Goal: Information Seeking & Learning: Learn about a topic

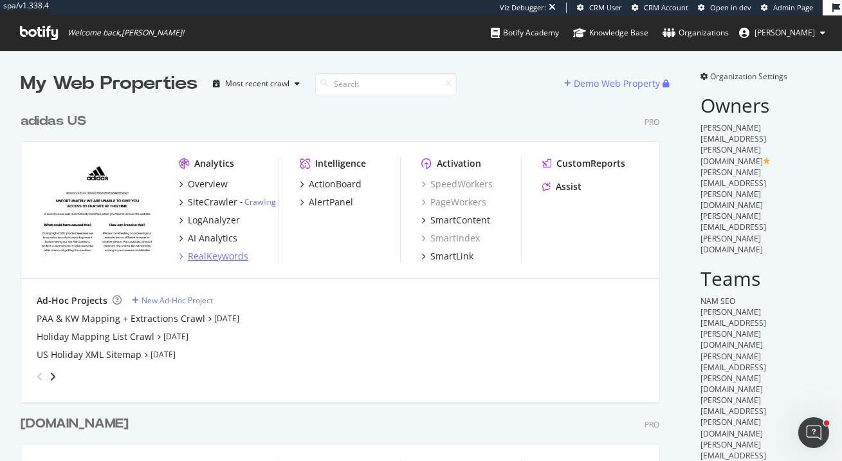
click at [237, 253] on div "RealKeywords" at bounding box center [218, 256] width 60 height 13
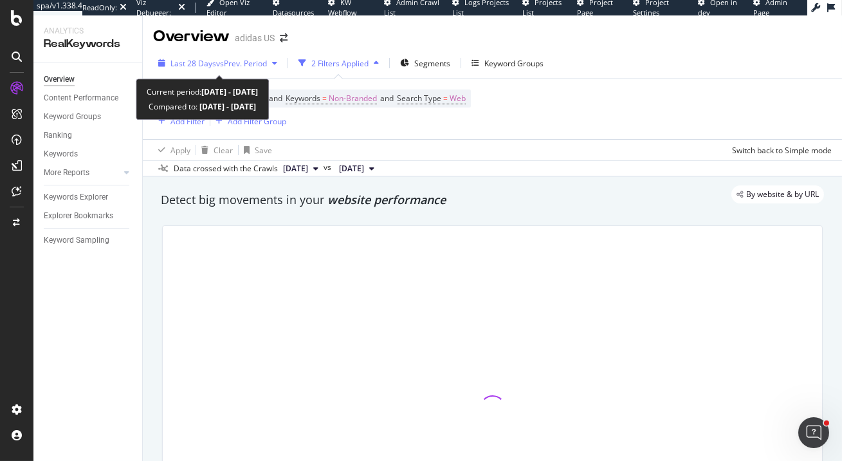
click at [253, 60] on span "vs Prev. Period" at bounding box center [241, 63] width 51 height 11
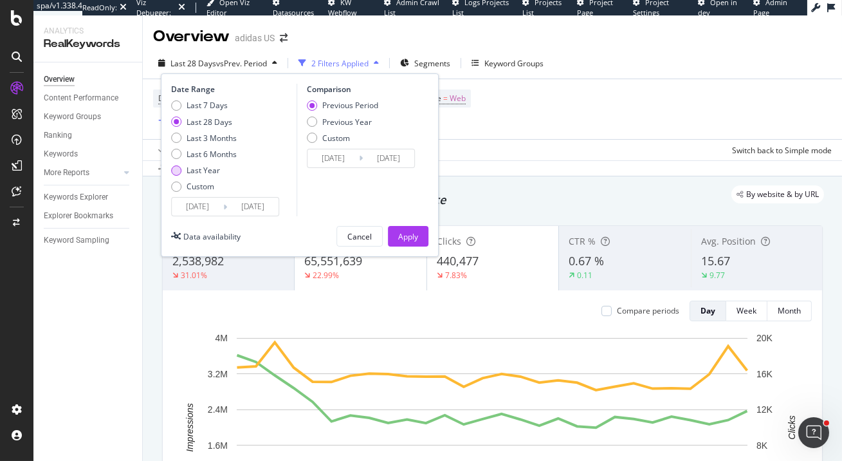
click at [214, 168] on div "Last Year" at bounding box center [203, 170] width 33 height 11
type input "2024/10/05"
type input "2023/10/06"
type input "2024/10/04"
click at [201, 210] on input "2024/10/05" at bounding box center [197, 207] width 51 height 18
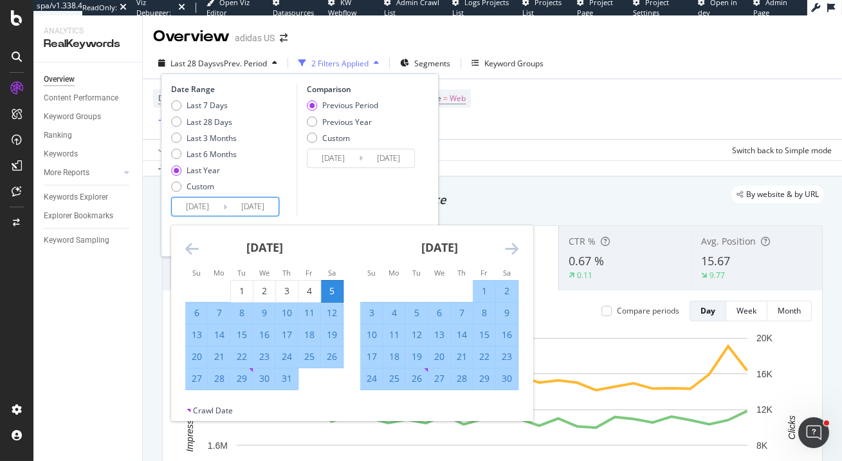
click at [196, 247] on icon "Move backward to switch to the previous month." at bounding box center [192, 248] width 14 height 15
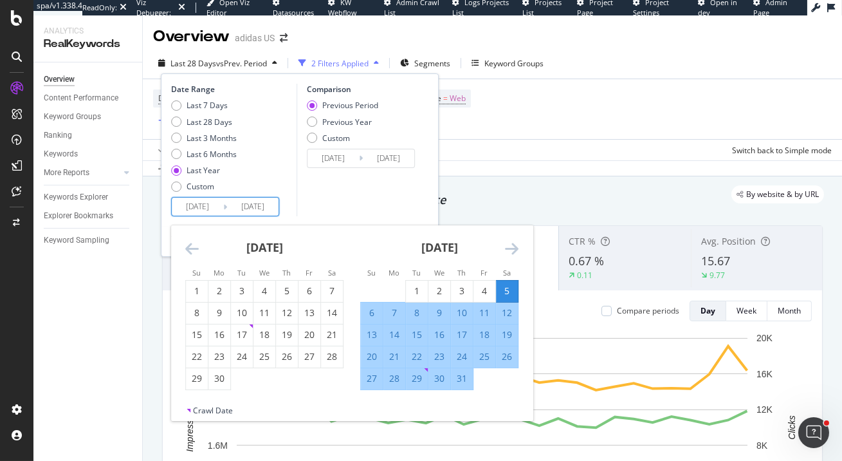
click at [196, 247] on icon "Move backward to switch to the previous month." at bounding box center [192, 248] width 14 height 15
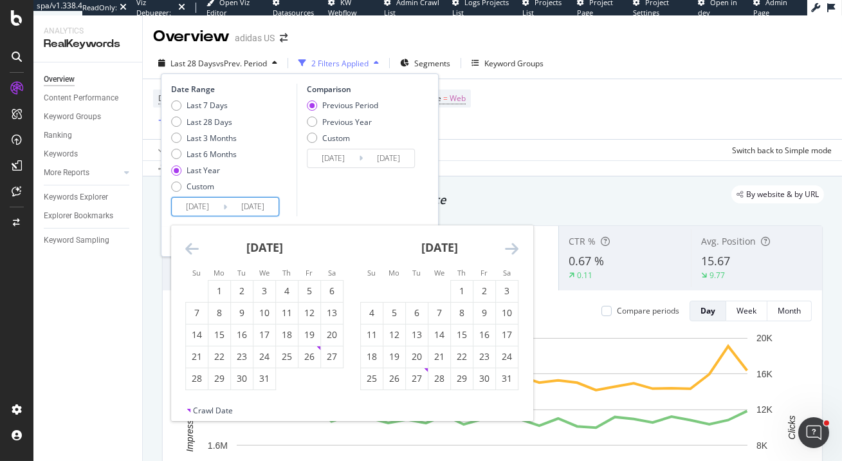
click at [196, 247] on icon "Move backward to switch to the previous month." at bounding box center [192, 248] width 14 height 15
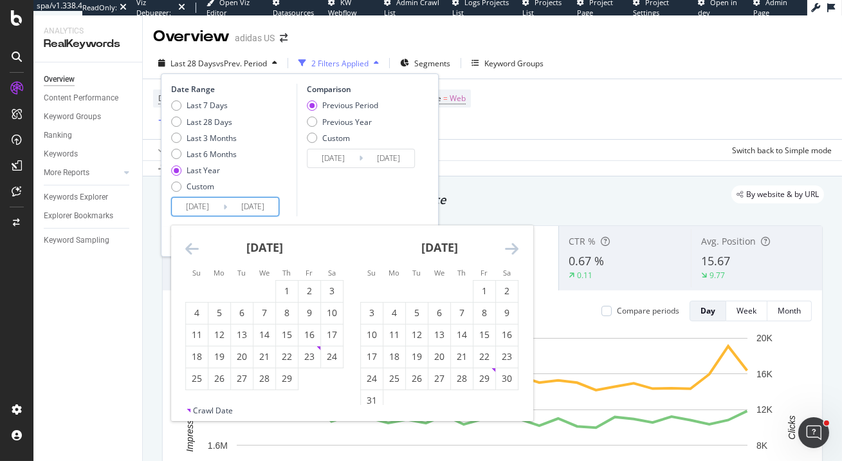
click at [196, 247] on icon "Move backward to switch to the previous month." at bounding box center [192, 248] width 14 height 15
click at [192, 248] on icon "Move backward to switch to the previous month." at bounding box center [192, 248] width 14 height 15
click at [392, 291] on div "1" at bounding box center [394, 290] width 22 height 13
type input "2024/01/01"
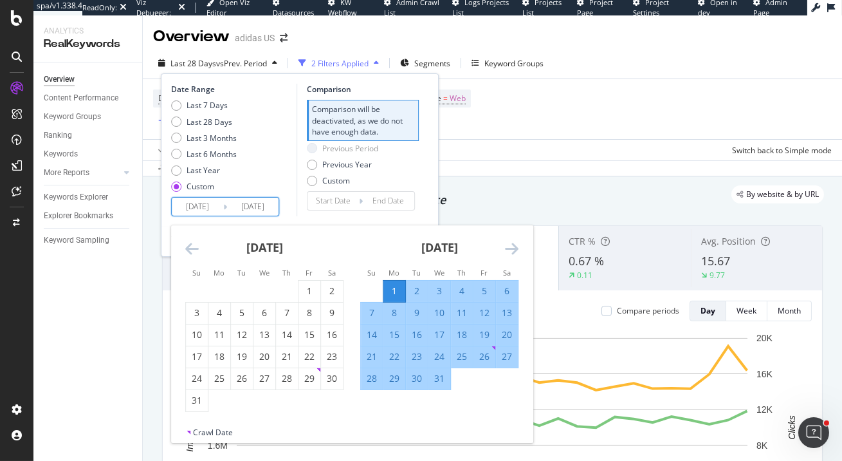
click at [510, 251] on icon "Move forward to switch to the next month." at bounding box center [512, 248] width 14 height 15
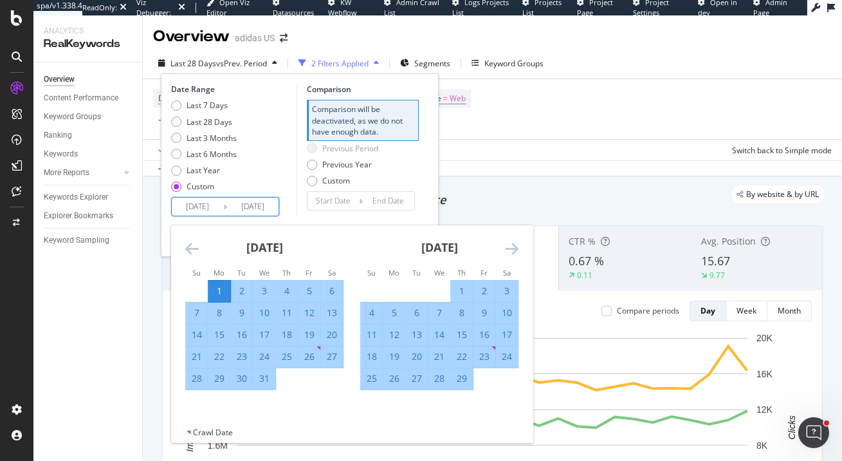
click at [265, 379] on div "31" at bounding box center [264, 378] width 22 height 13
type input "2024/01/31"
type input "2023/12/01"
type input "2023/12/31"
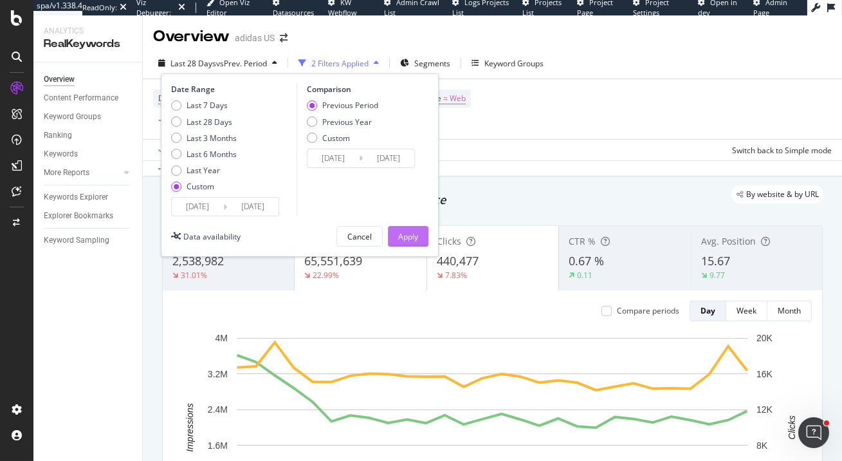
click at [413, 243] on div "Apply" at bounding box center [408, 235] width 20 height 19
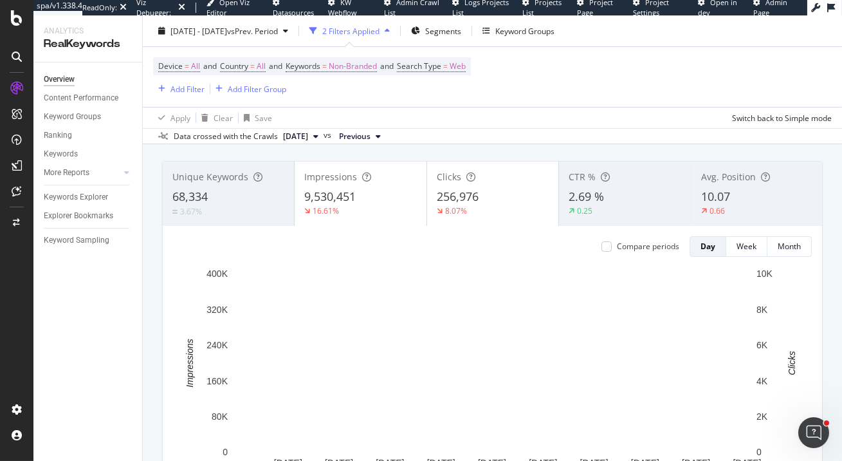
scroll to position [122, 0]
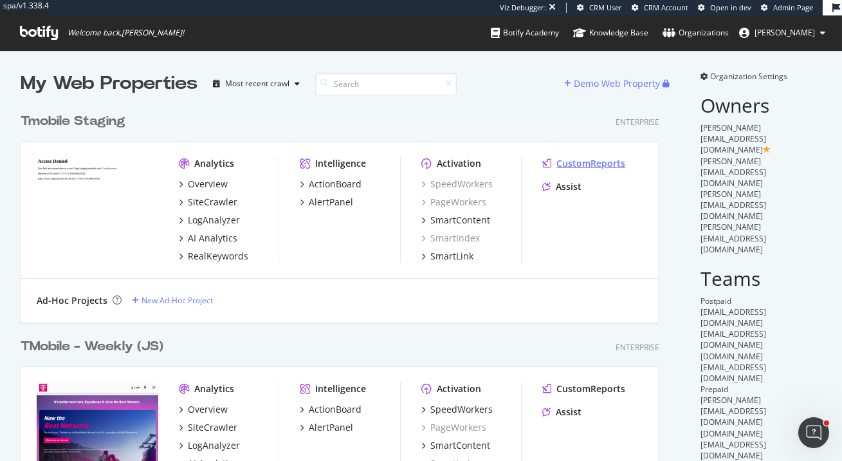
click at [571, 163] on div "CustomReports" at bounding box center [591, 163] width 69 height 13
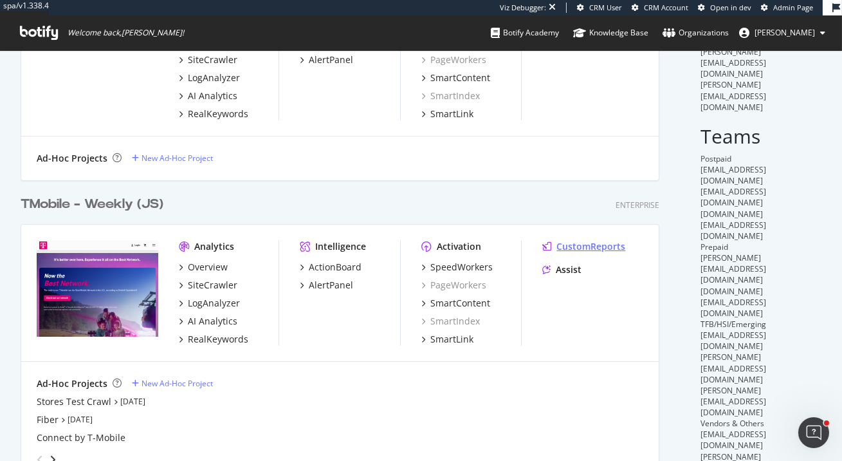
click at [600, 244] on div "CustomReports" at bounding box center [591, 246] width 69 height 13
click at [446, 268] on div "SpeedWorkers" at bounding box center [461, 267] width 62 height 13
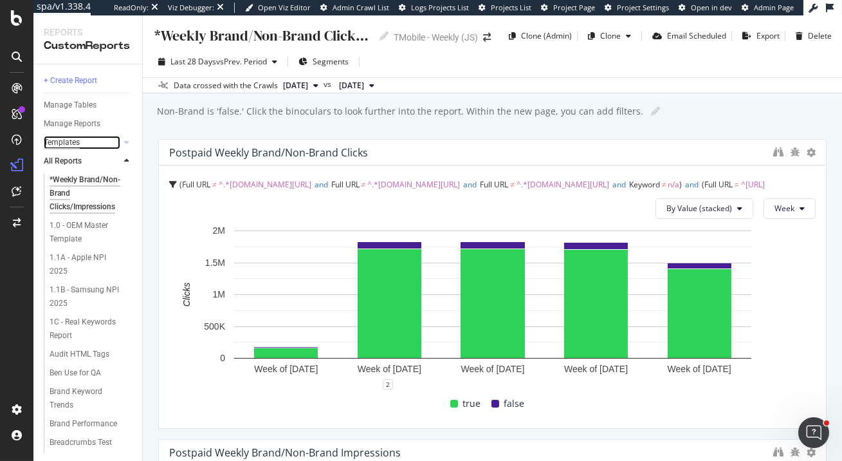
click at [69, 139] on div "Templates" at bounding box center [62, 143] width 36 height 14
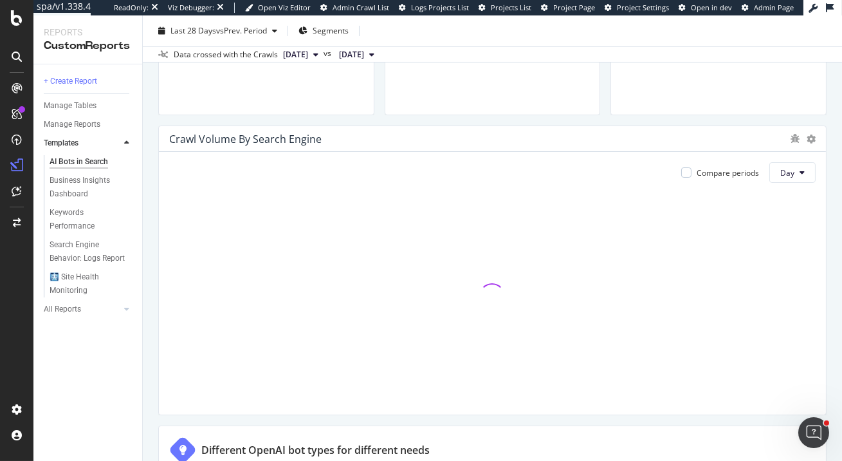
scroll to position [697, 0]
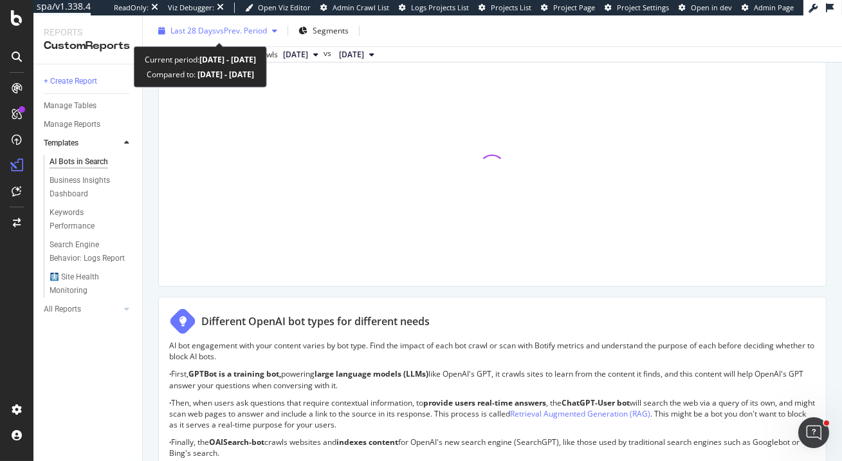
click at [247, 33] on span "vs Prev. Period" at bounding box center [241, 30] width 51 height 11
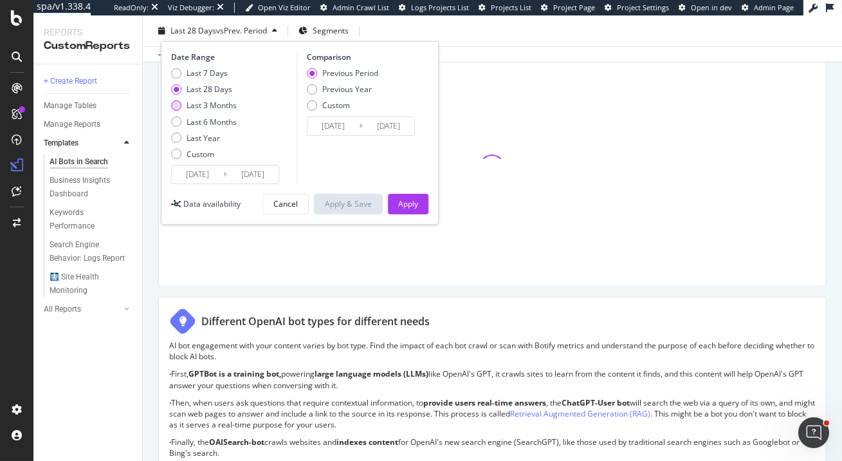
click at [232, 105] on div "Last 3 Months" at bounding box center [212, 105] width 50 height 11
type input "2025/07/08"
type input "2025/04/07"
type input "2025/07/07"
click at [414, 202] on div "Apply" at bounding box center [408, 203] width 20 height 11
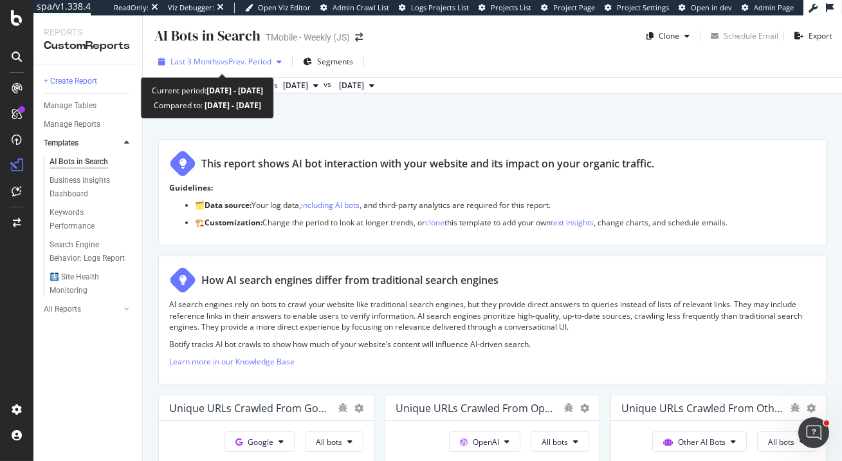
click at [189, 60] on span "Last 3 Months" at bounding box center [195, 61] width 50 height 11
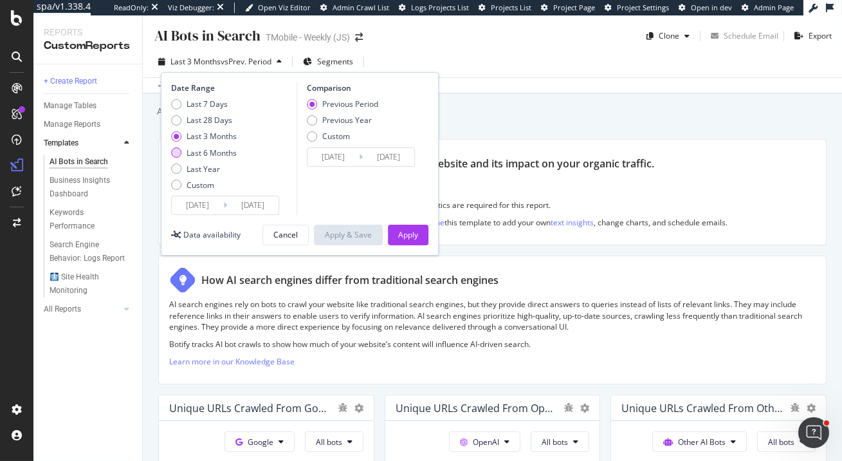
click at [206, 148] on div "Last 6 Months" at bounding box center [212, 152] width 50 height 11
type input "2025/04/08"
type input "2024/10/07"
type input "2025/04/07"
click at [410, 243] on div "Apply" at bounding box center [408, 234] width 20 height 19
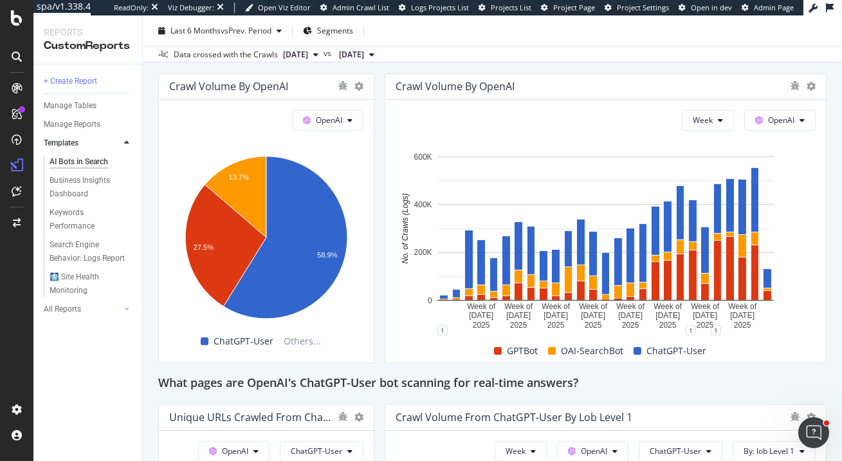
scroll to position [1163, 0]
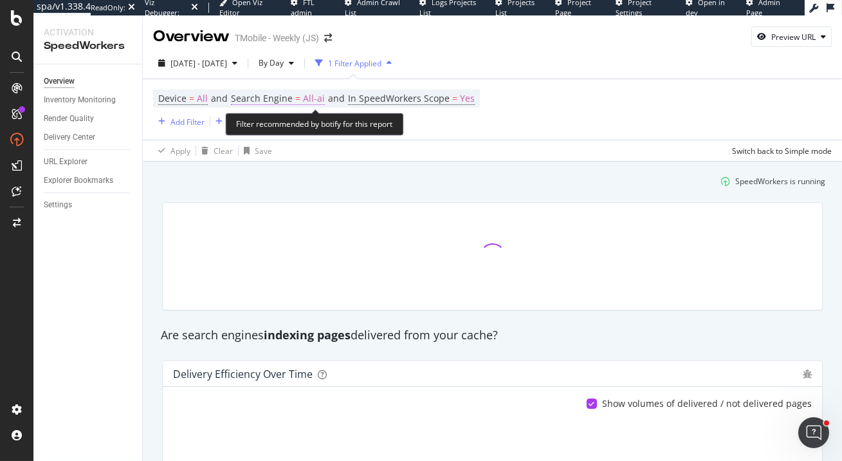
click at [260, 95] on span "Search Engine" at bounding box center [262, 98] width 62 height 12
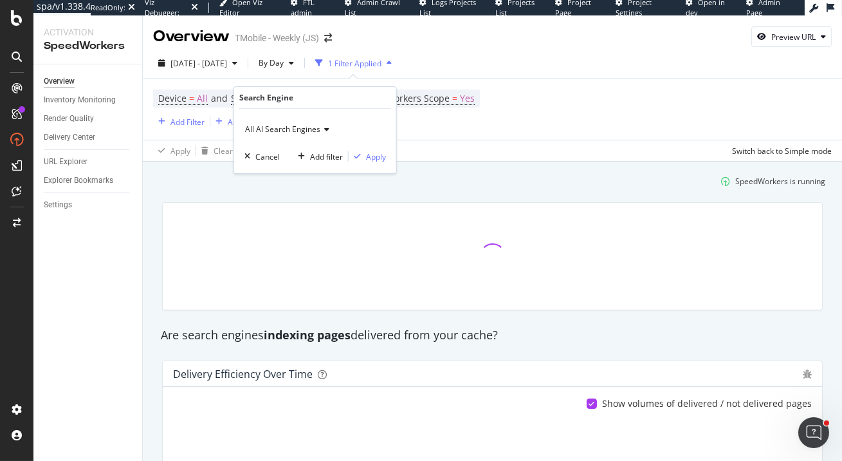
click at [509, 134] on div "Device = All and Search Engine = All-ai and In SpeedWorkers Scope = Yes Add Fil…" at bounding box center [492, 109] width 679 height 60
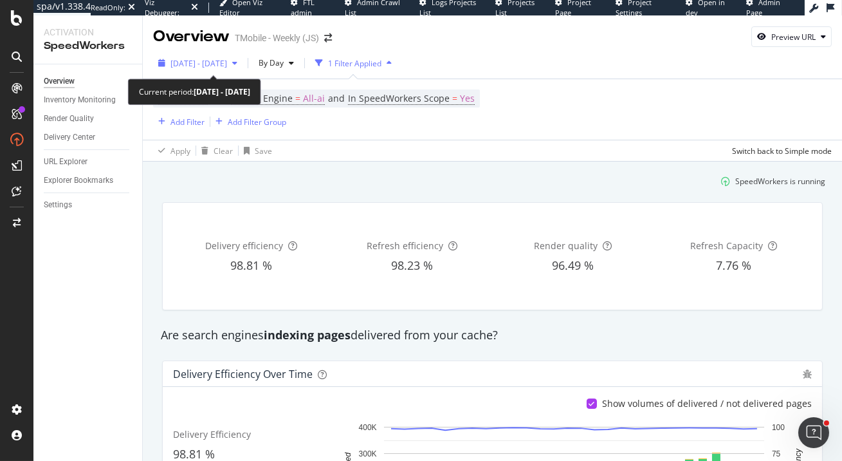
click at [208, 60] on span "2025 Sep. 11th - Oct. 8th" at bounding box center [198, 63] width 57 height 11
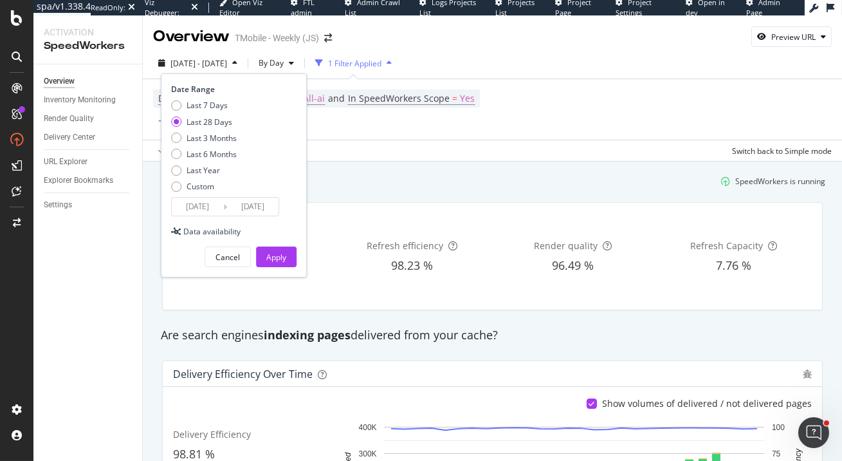
click at [226, 132] on div "Last 7 Days Last 28 Days Last 3 Months Last 6 Months Last Year Custom" at bounding box center [204, 148] width 66 height 97
click at [228, 138] on div "Last 3 Months" at bounding box center [212, 138] width 50 height 11
type input "2025/07/09"
click at [282, 261] on div "Apply" at bounding box center [276, 257] width 20 height 11
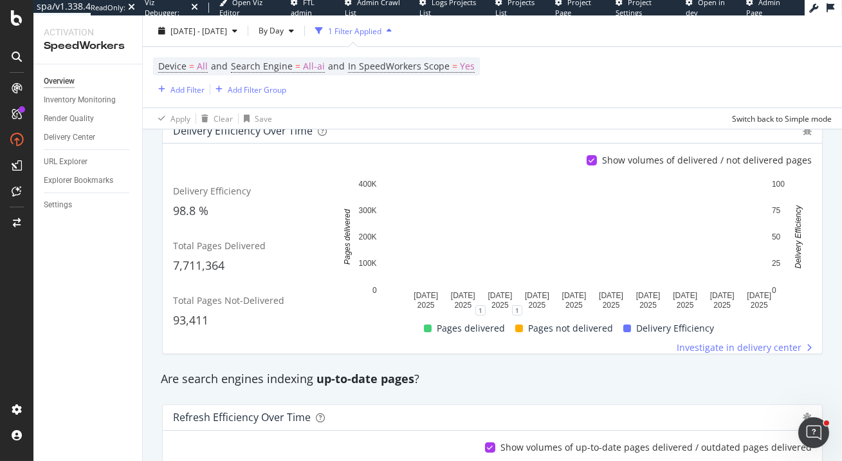
scroll to position [113, 0]
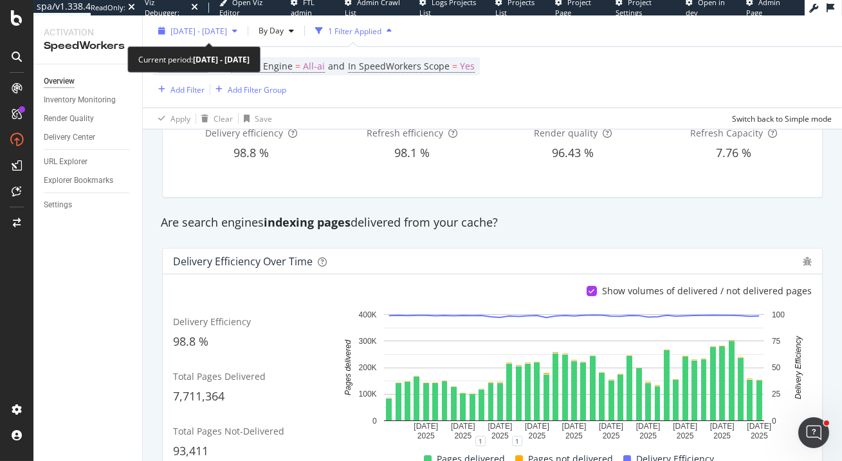
click at [227, 33] on span "2025 Jul. 9th - Oct. 8th" at bounding box center [198, 30] width 57 height 11
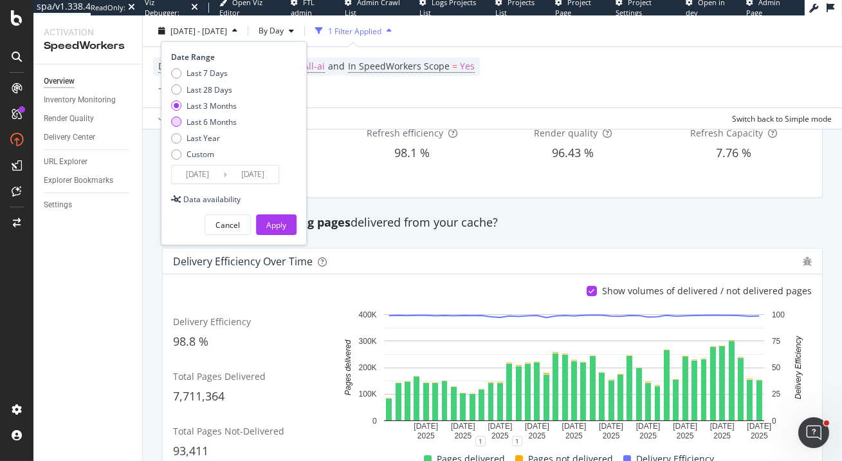
click at [222, 124] on div "Last 6 Months" at bounding box center [212, 121] width 50 height 11
type input "2025/04/09"
click at [280, 233] on div "Apply" at bounding box center [276, 224] width 20 height 19
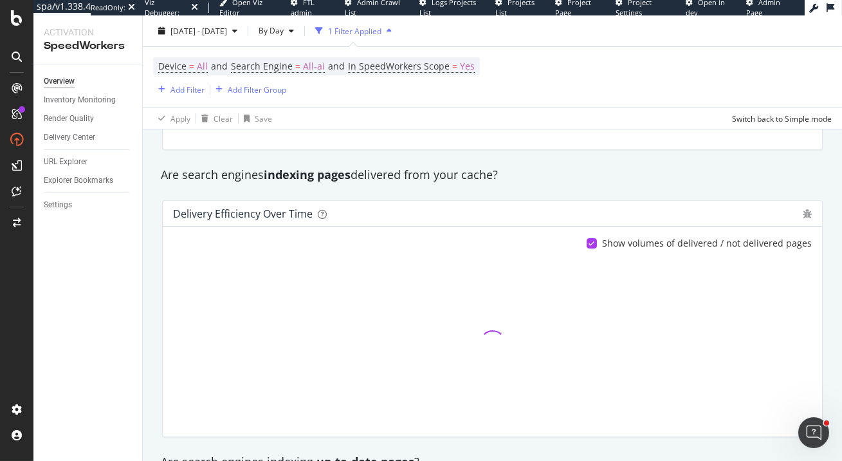
scroll to position [179, 0]
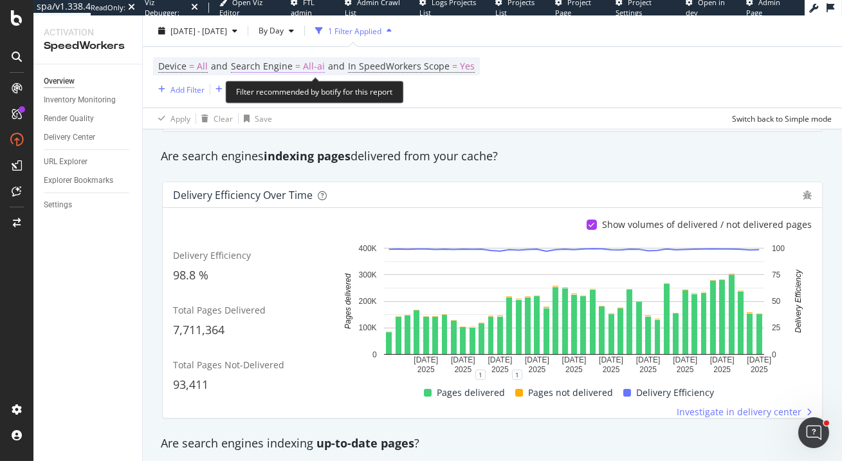
click at [300, 64] on span "Search Engine = All-ai" at bounding box center [278, 66] width 94 height 13
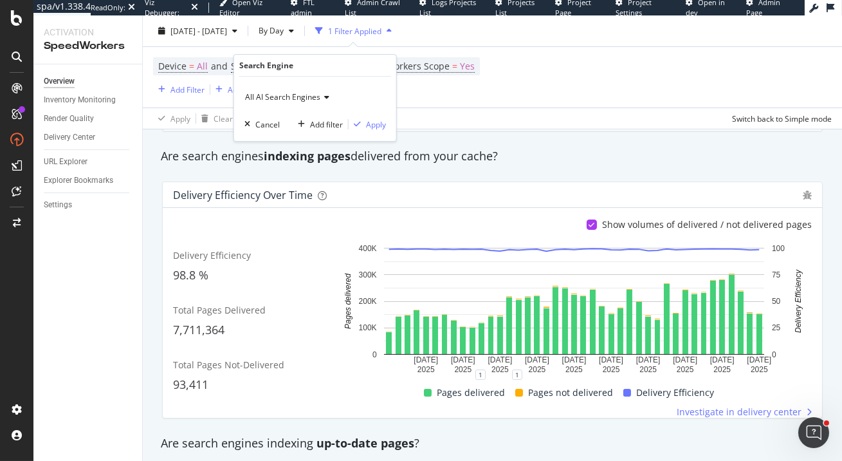
click at [303, 93] on span "All AI Search Engines" at bounding box center [282, 96] width 75 height 11
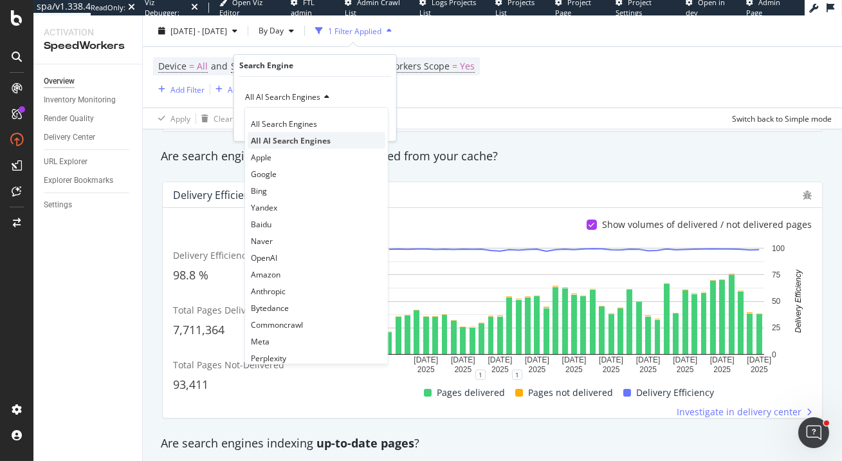
click at [306, 142] on span "All AI Search Engines" at bounding box center [291, 140] width 80 height 11
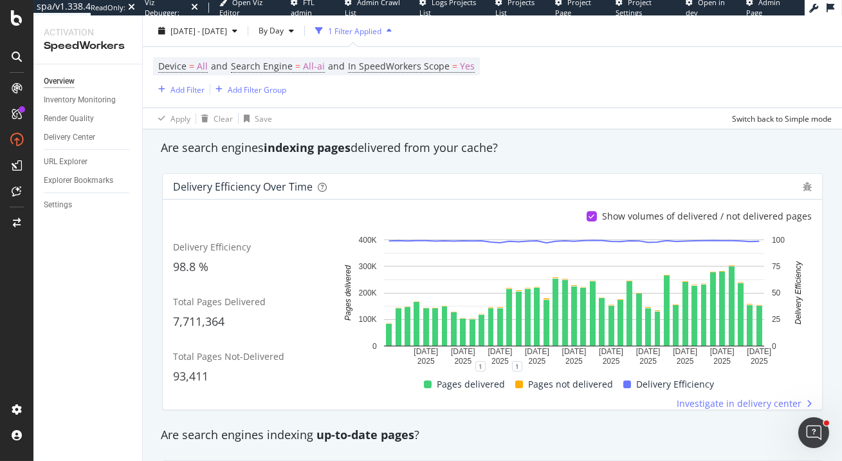
scroll to position [226, 0]
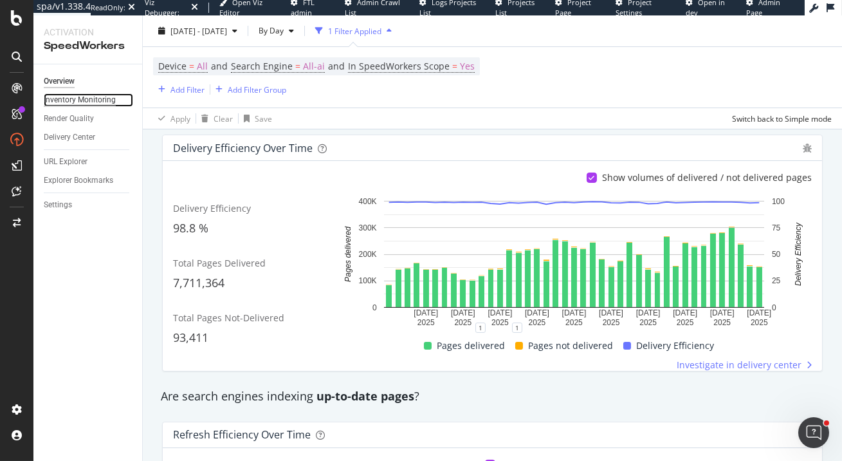
click at [88, 100] on div "Inventory Monitoring" at bounding box center [80, 100] width 72 height 14
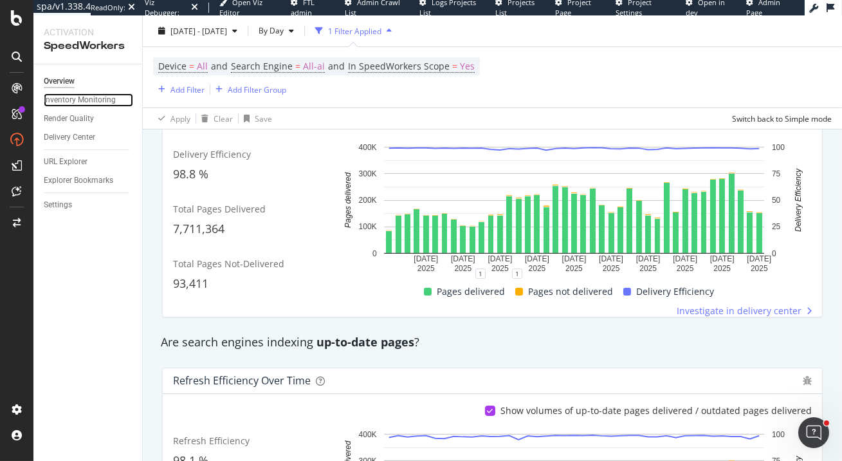
scroll to position [0, 0]
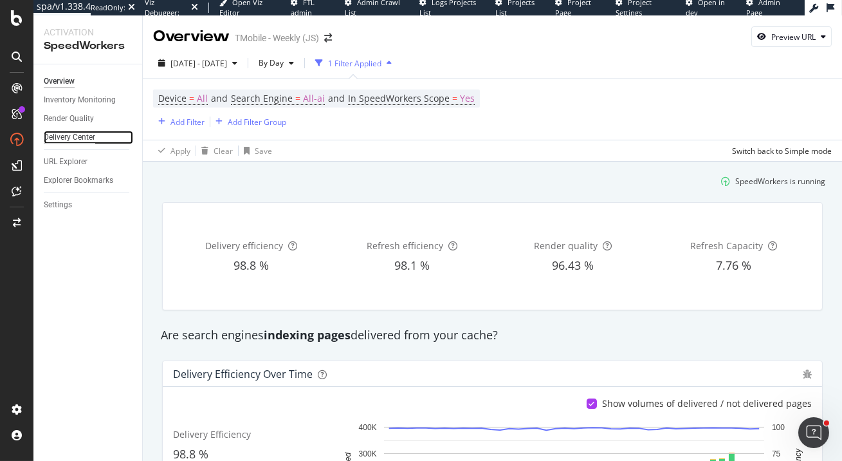
click at [86, 138] on div "Delivery Center" at bounding box center [69, 138] width 51 height 14
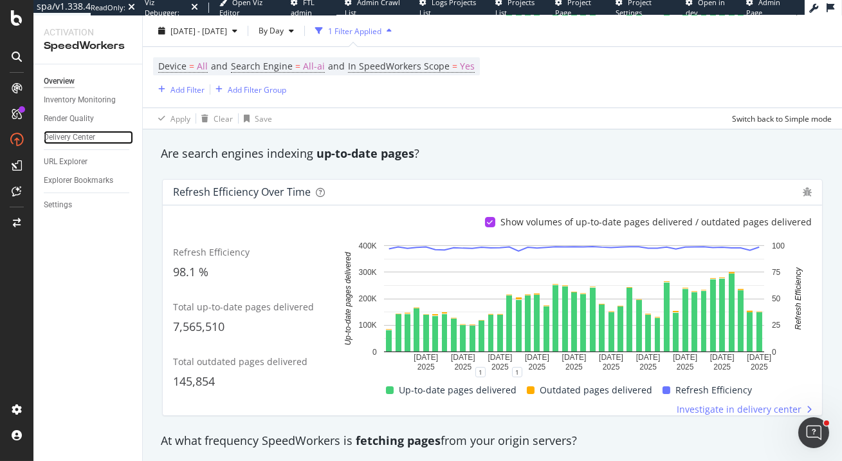
scroll to position [539, 0]
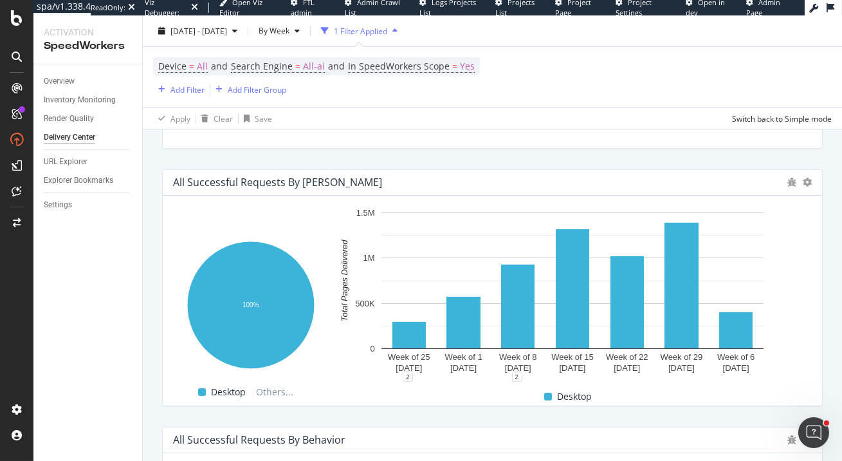
scroll to position [614, 0]
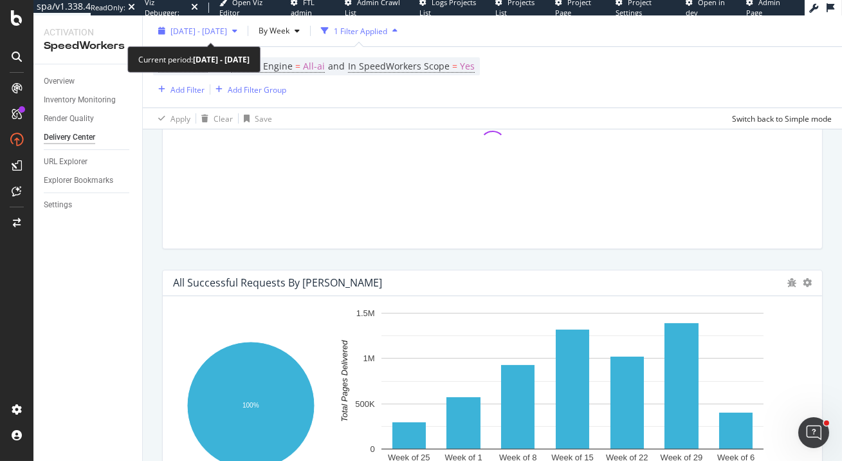
click at [207, 25] on div "[DATE] - [DATE]" at bounding box center [197, 30] width 89 height 19
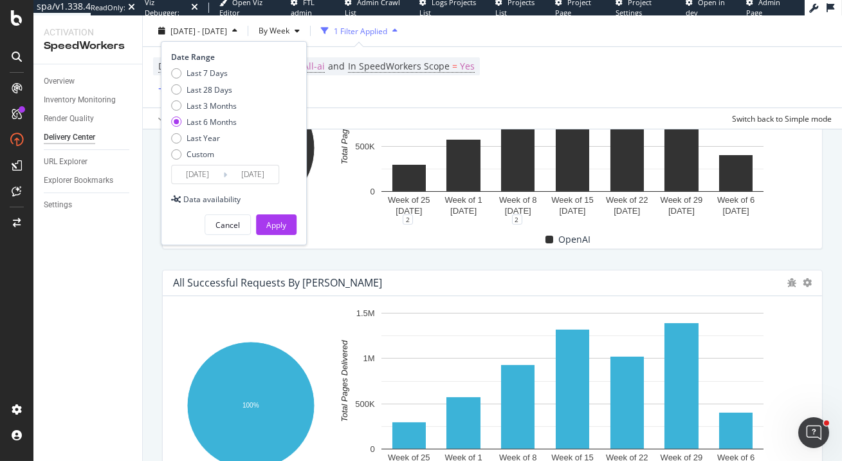
click at [131, 224] on div "Overview Inventory Monitoring Render Quality Delivery Center URL Explorer Explo…" at bounding box center [87, 262] width 109 height 396
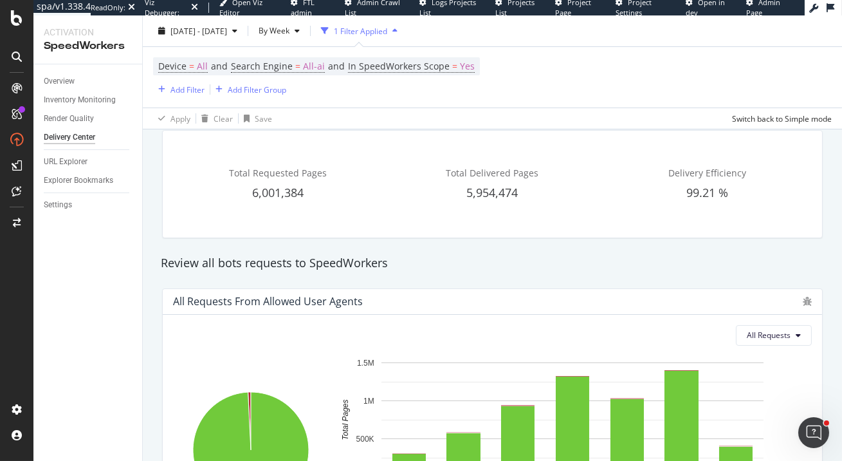
scroll to position [28, 0]
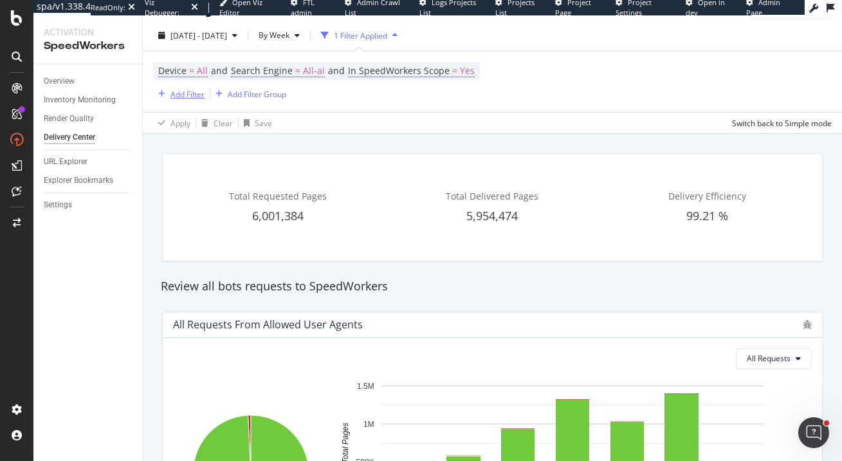
click at [194, 94] on div "Add Filter" at bounding box center [187, 94] width 34 height 11
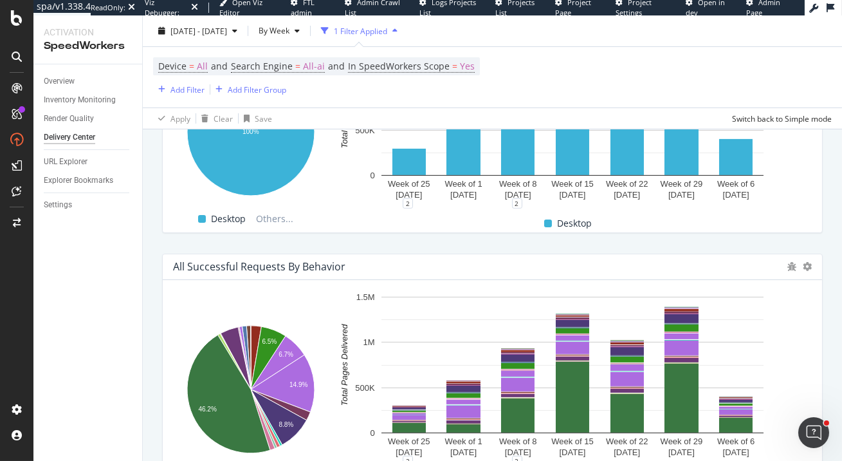
scroll to position [952, 0]
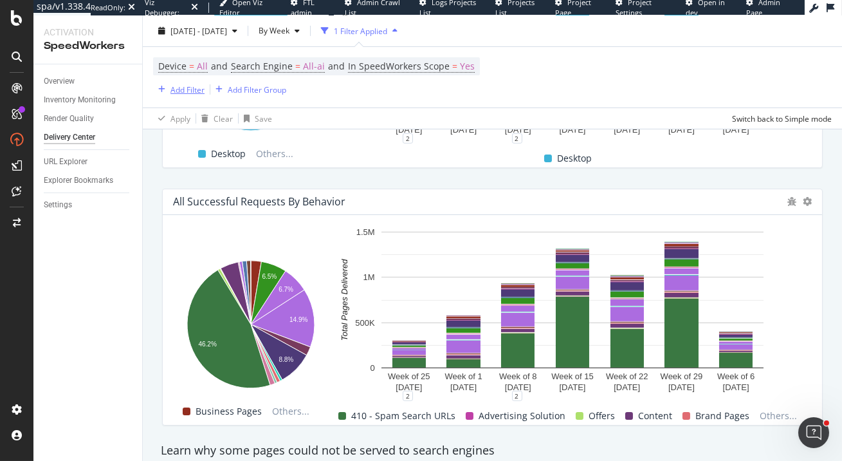
click at [191, 86] on div "Add Filter" at bounding box center [187, 89] width 34 height 11
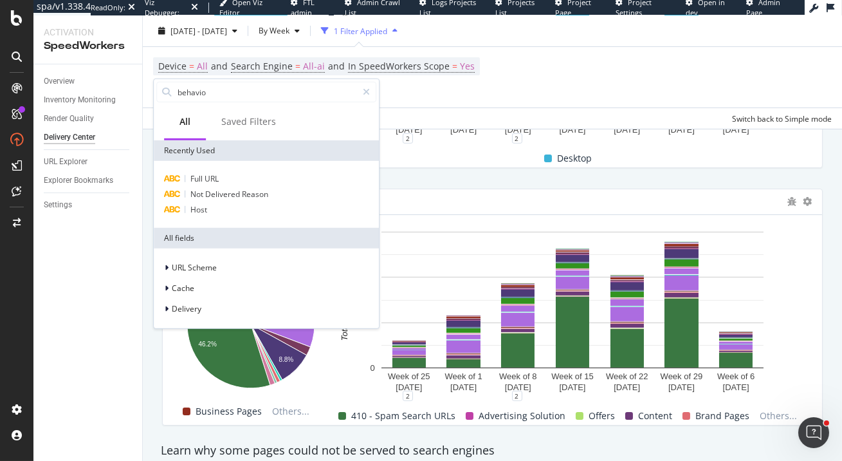
type input "behavior"
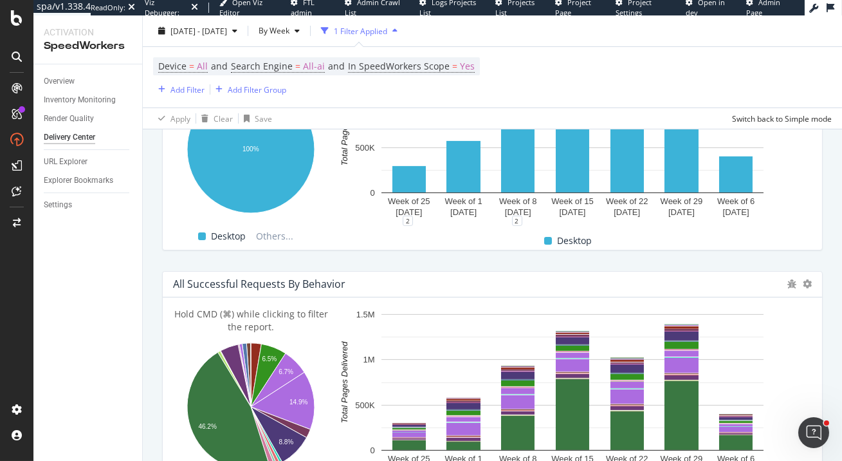
scroll to position [885, 0]
